Goal: Check status: Check status

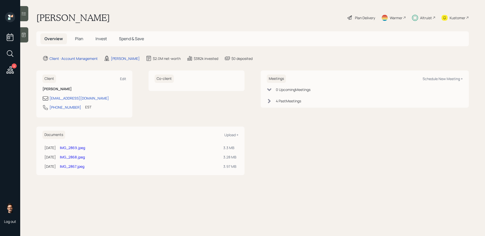
click at [105, 39] on span "Invest" at bounding box center [100, 39] width 11 height 6
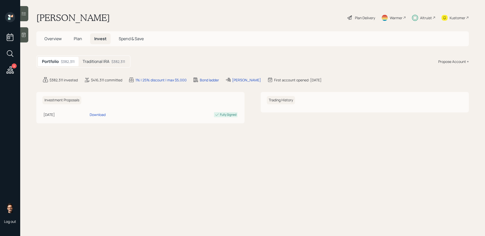
click at [114, 64] on div "Traditional IRA $382,311" at bounding box center [103, 61] width 50 height 9
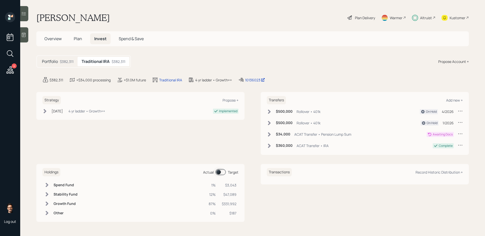
click at [221, 172] on span at bounding box center [220, 172] width 10 height 6
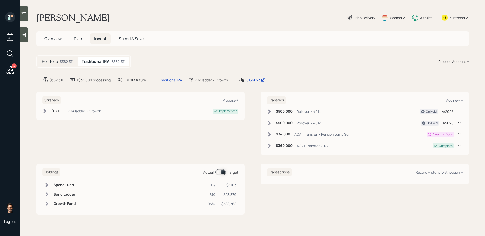
click at [221, 172] on span at bounding box center [220, 172] width 10 height 6
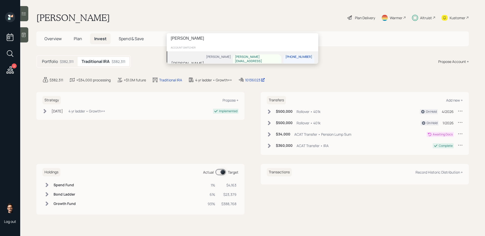
type input "[PERSON_NAME]"
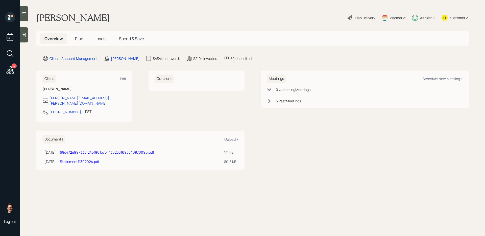
click at [106, 37] on h5 "Invest" at bounding box center [100, 38] width 19 height 11
